Goal: Task Accomplishment & Management: Complete application form

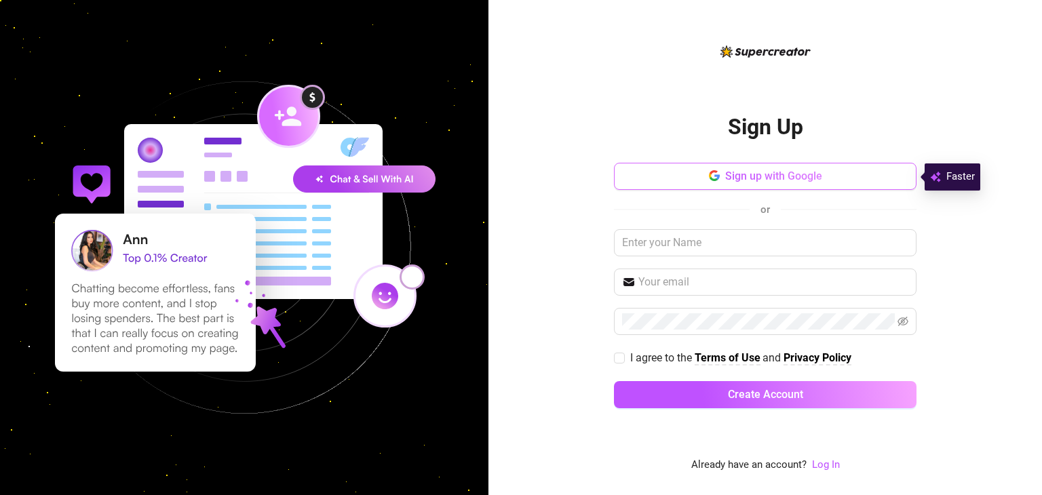
click at [880, 176] on button "Sign up with Google" at bounding box center [765, 176] width 302 height 27
